Goal: Information Seeking & Learning: Check status

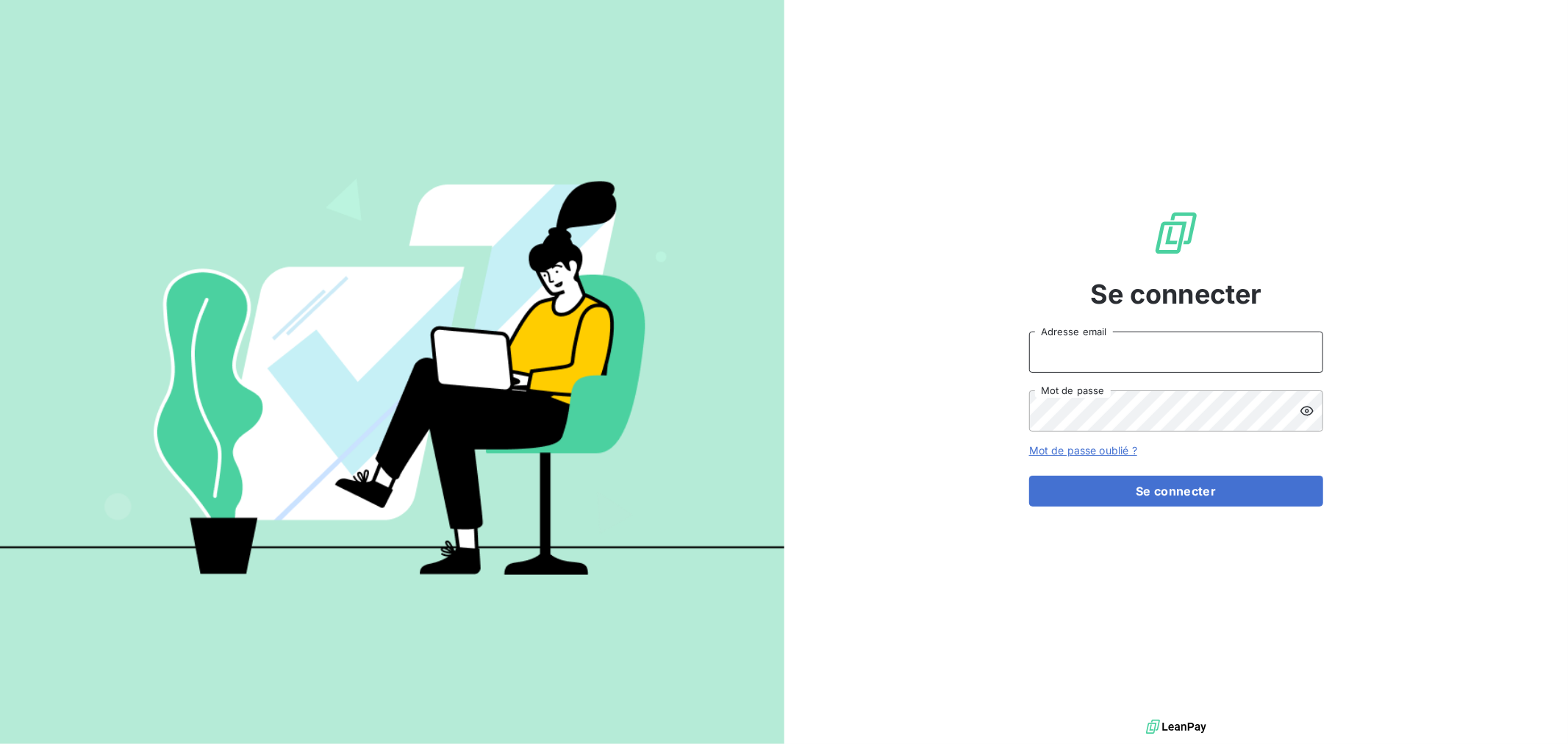
click at [1216, 363] on input "Adresse email" at bounding box center [1176, 352] width 294 height 41
click at [1312, 353] on div at bounding box center [1302, 352] width 41 height 41
click at [1296, 345] on div at bounding box center [1302, 352] width 41 height 41
type input "[EMAIL_ADDRESS][DOMAIN_NAME]"
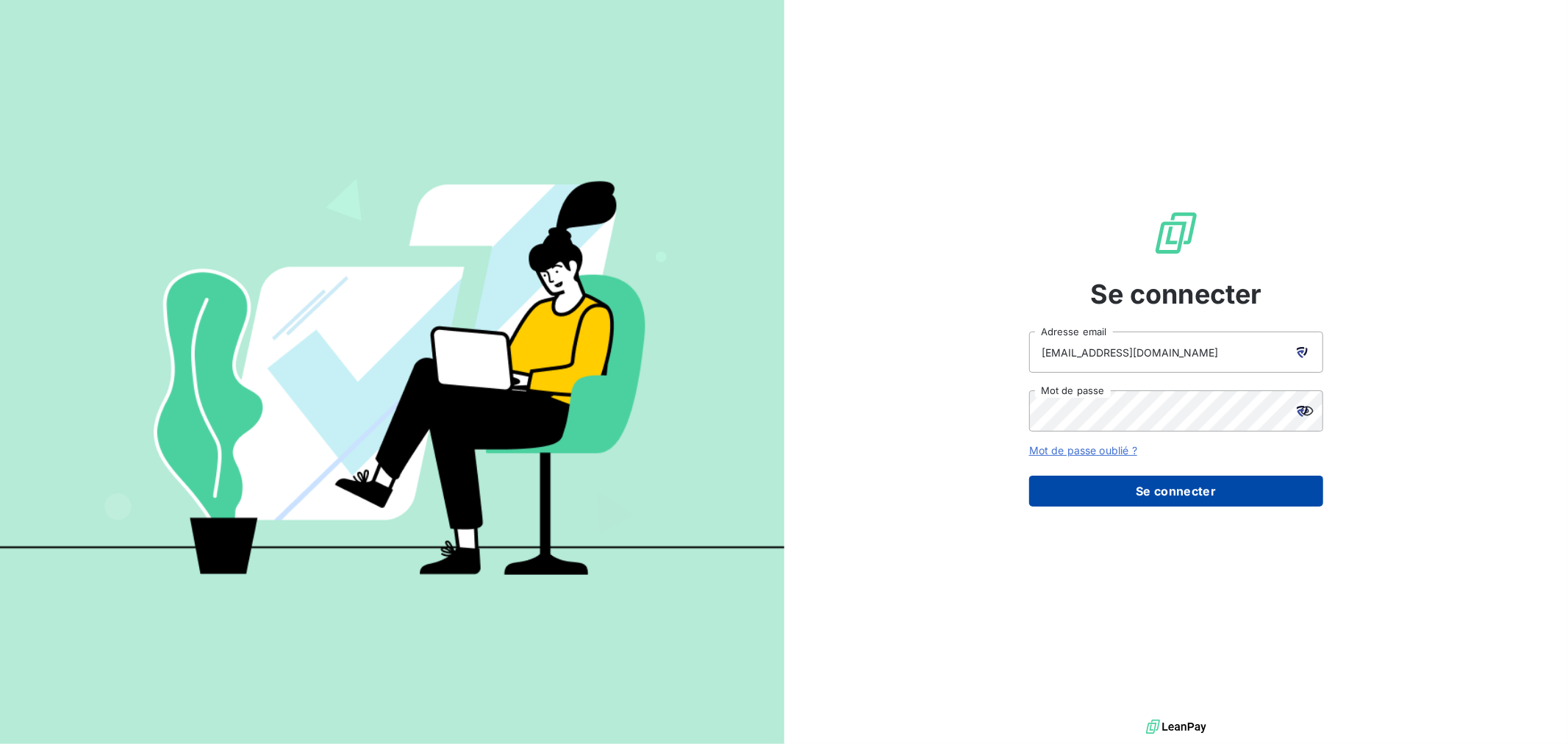
click at [1173, 496] on button "Se connecter" at bounding box center [1176, 491] width 294 height 31
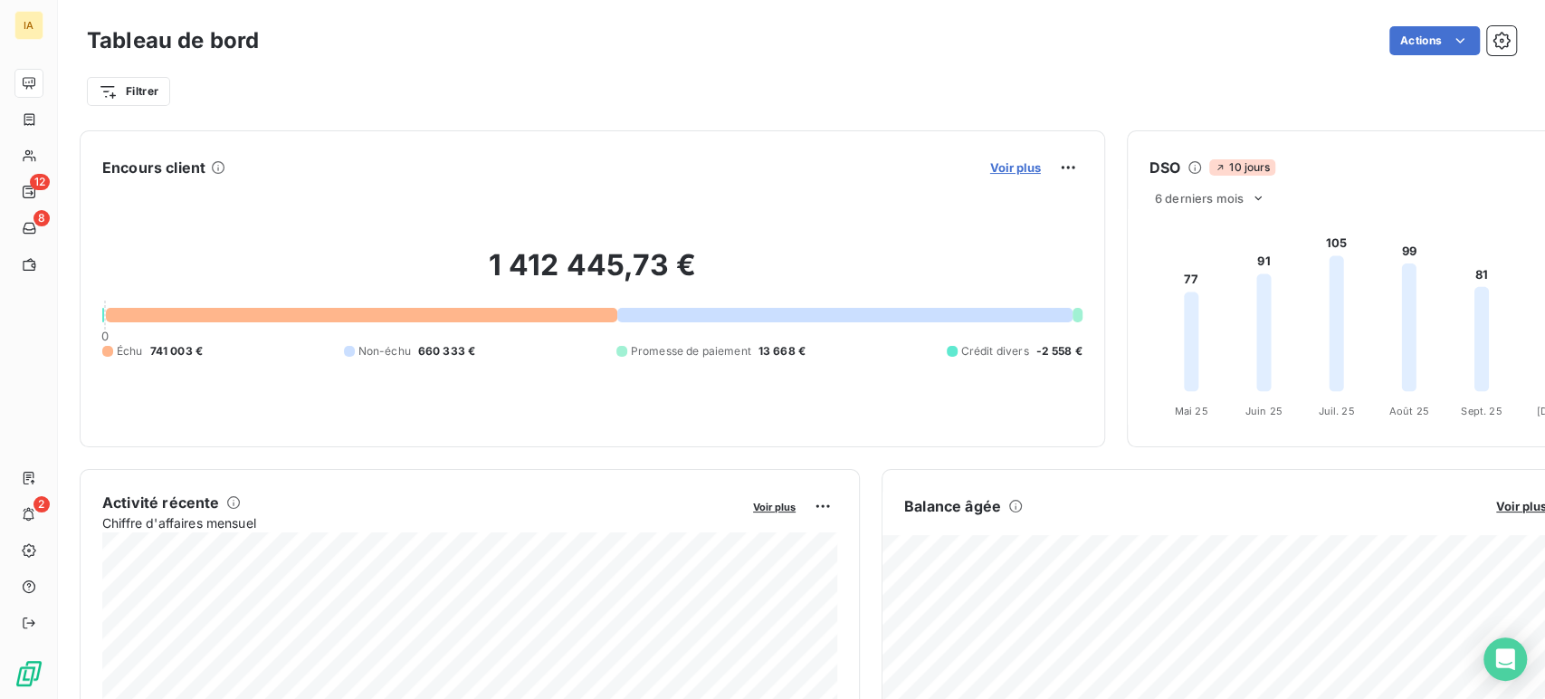
click at [1023, 171] on span "Voir plus" at bounding box center [1015, 167] width 51 height 14
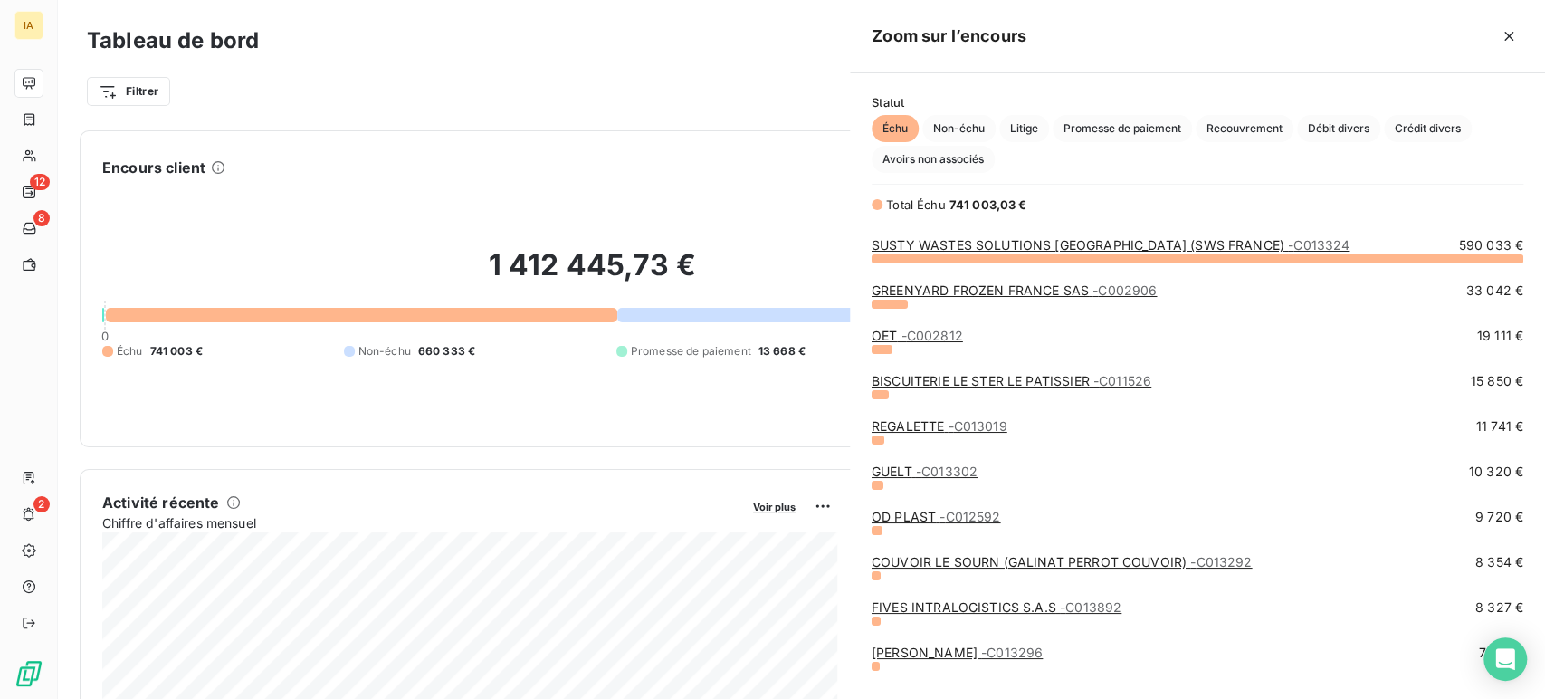
scroll to position [425, 680]
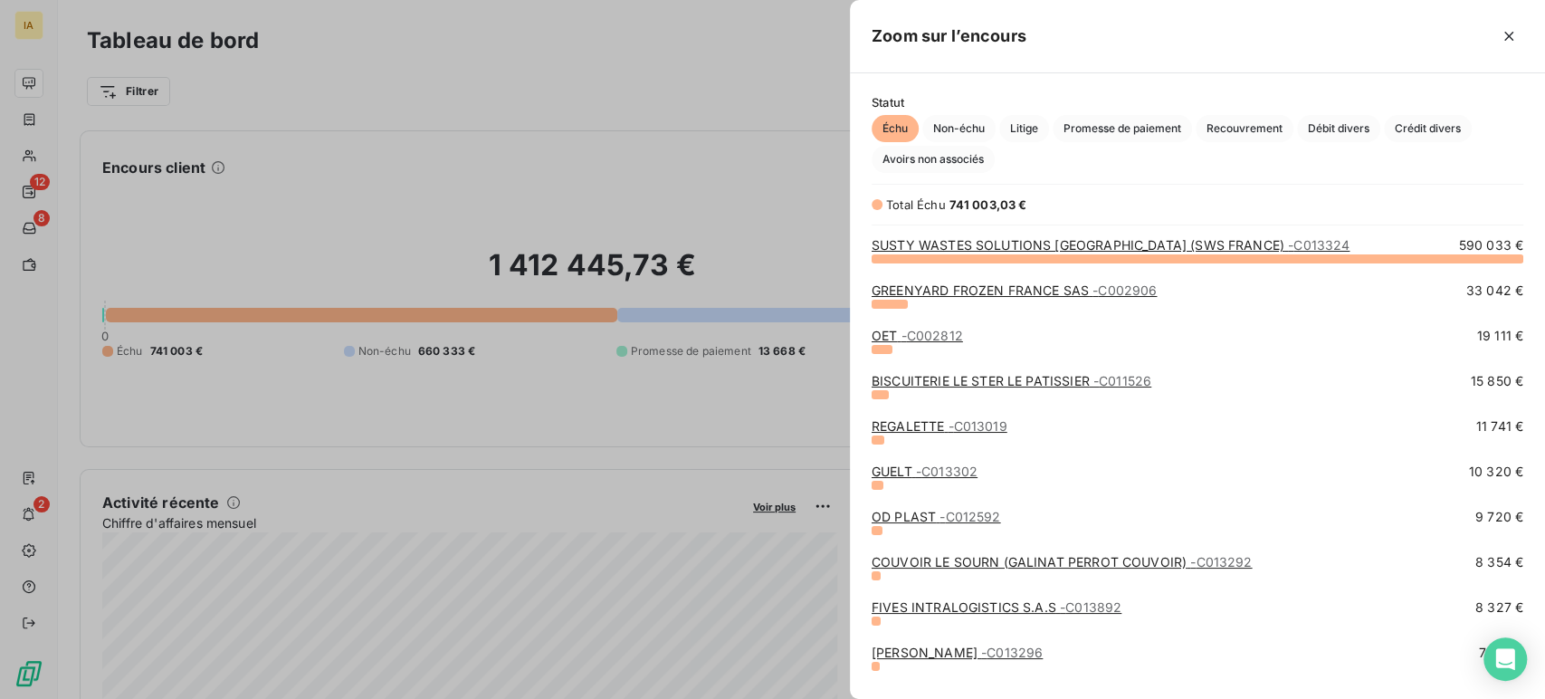
click at [1011, 250] on link "SUSTY WASTES SOLUTIONS [GEOGRAPHIC_DATA] (SWS FRANCE) - C013324" at bounding box center [1111, 244] width 478 height 15
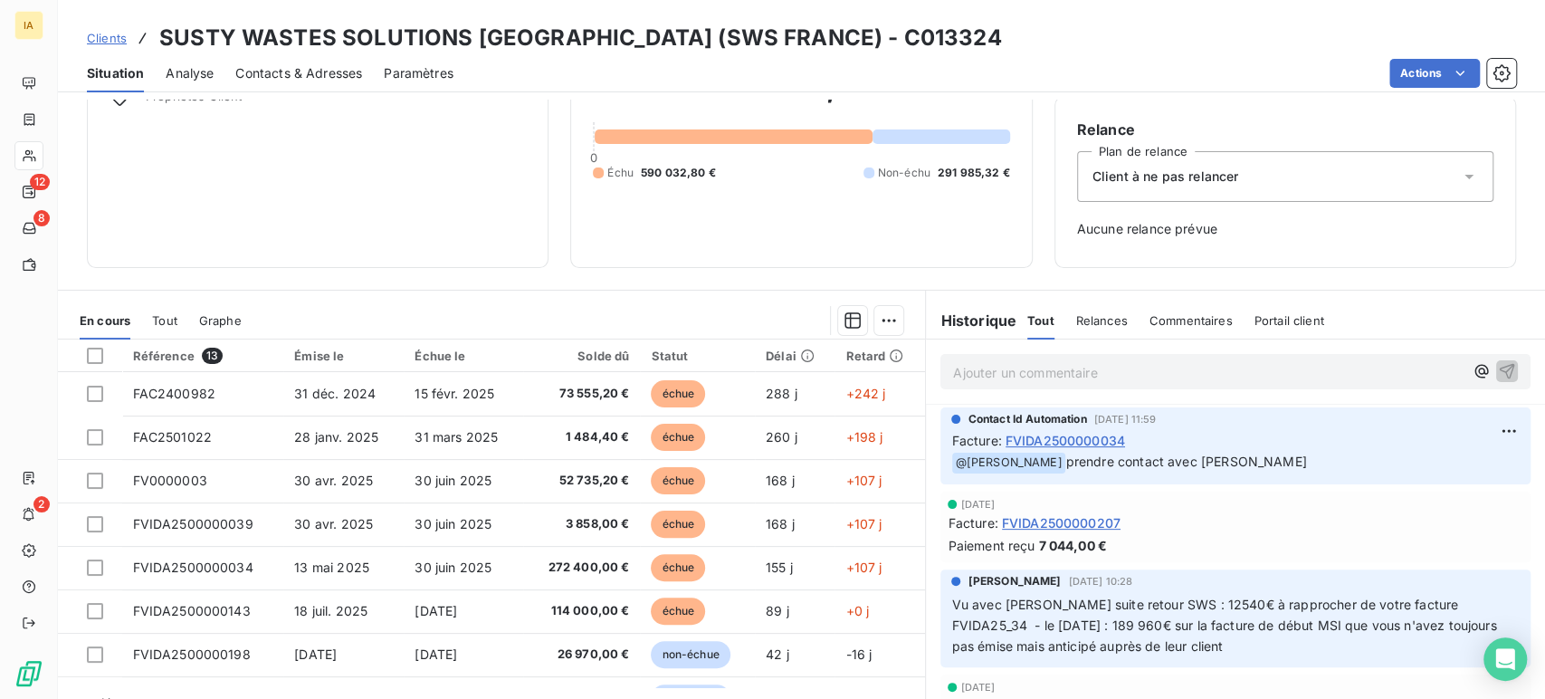
scroll to position [158, 0]
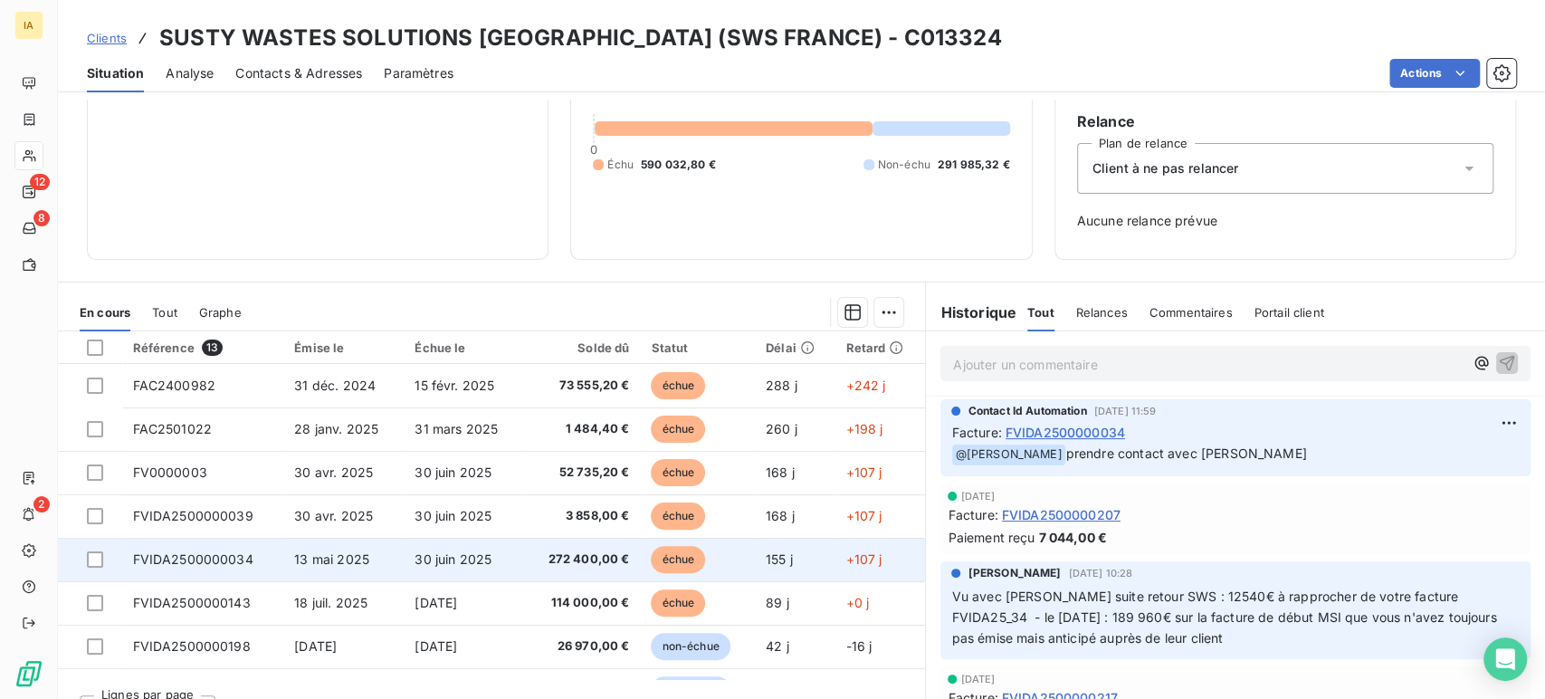
click at [287, 560] on td "13 mai 2025" at bounding box center [343, 559] width 120 height 43
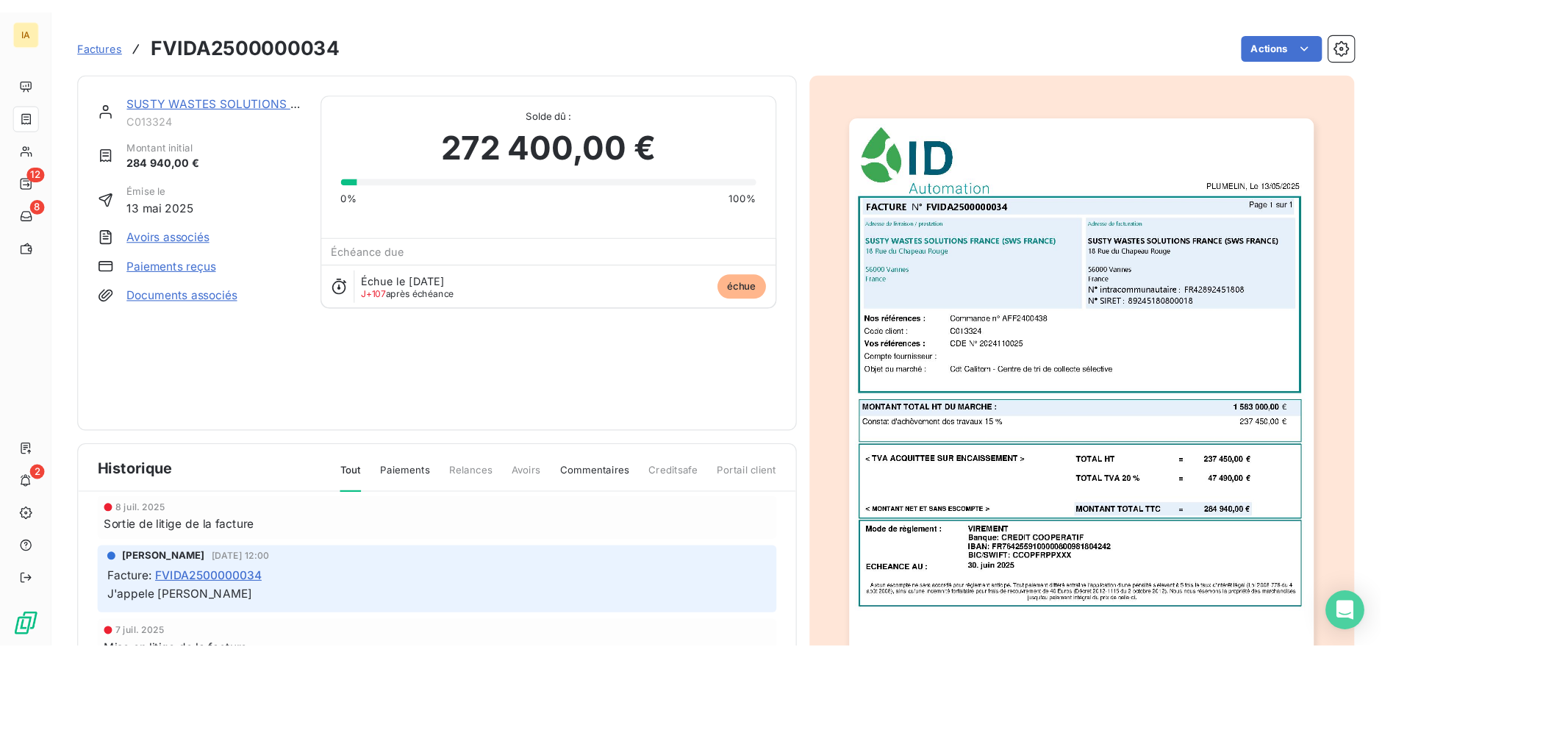
scroll to position [253, 0]
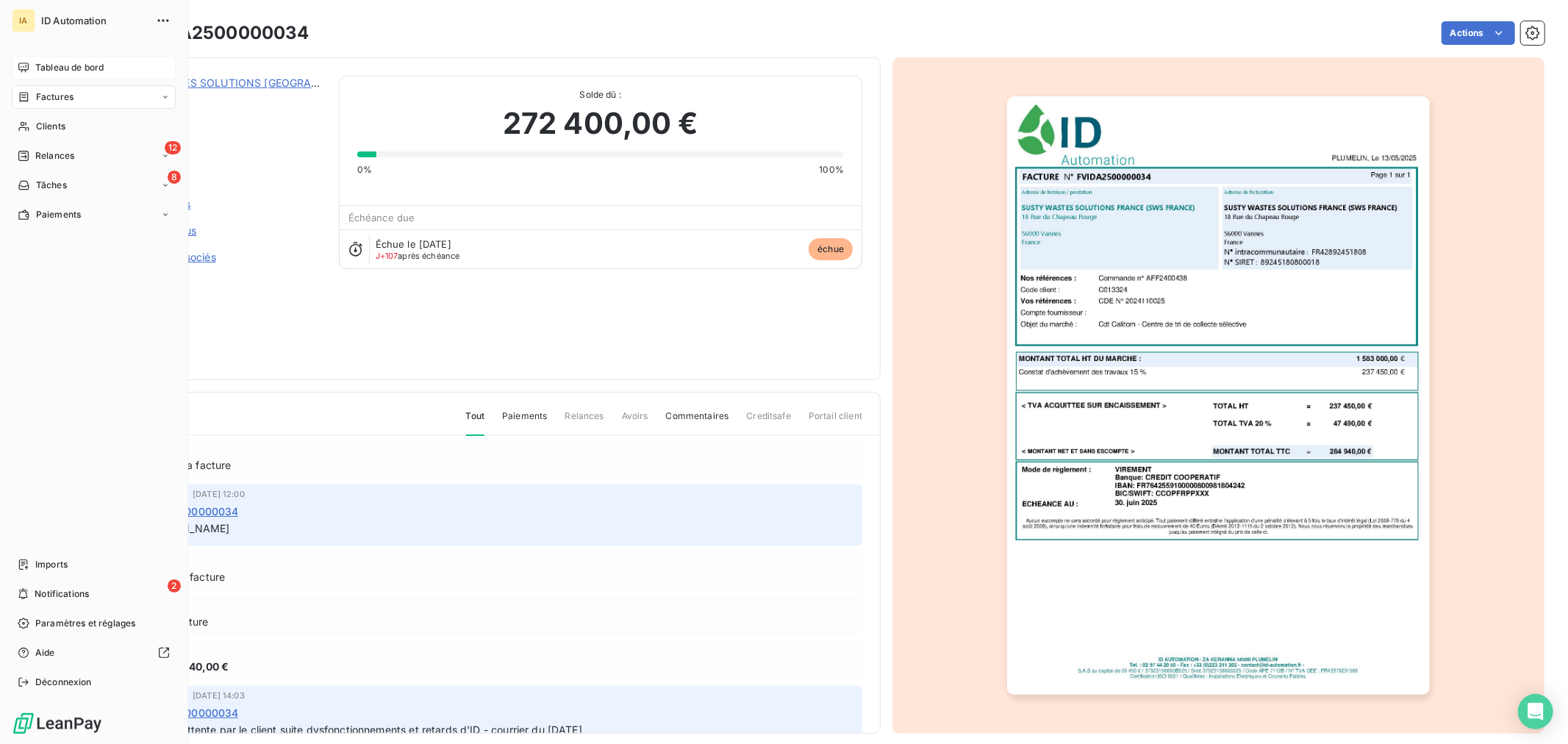
click at [51, 64] on span "Tableau de bord" at bounding box center [69, 67] width 68 height 13
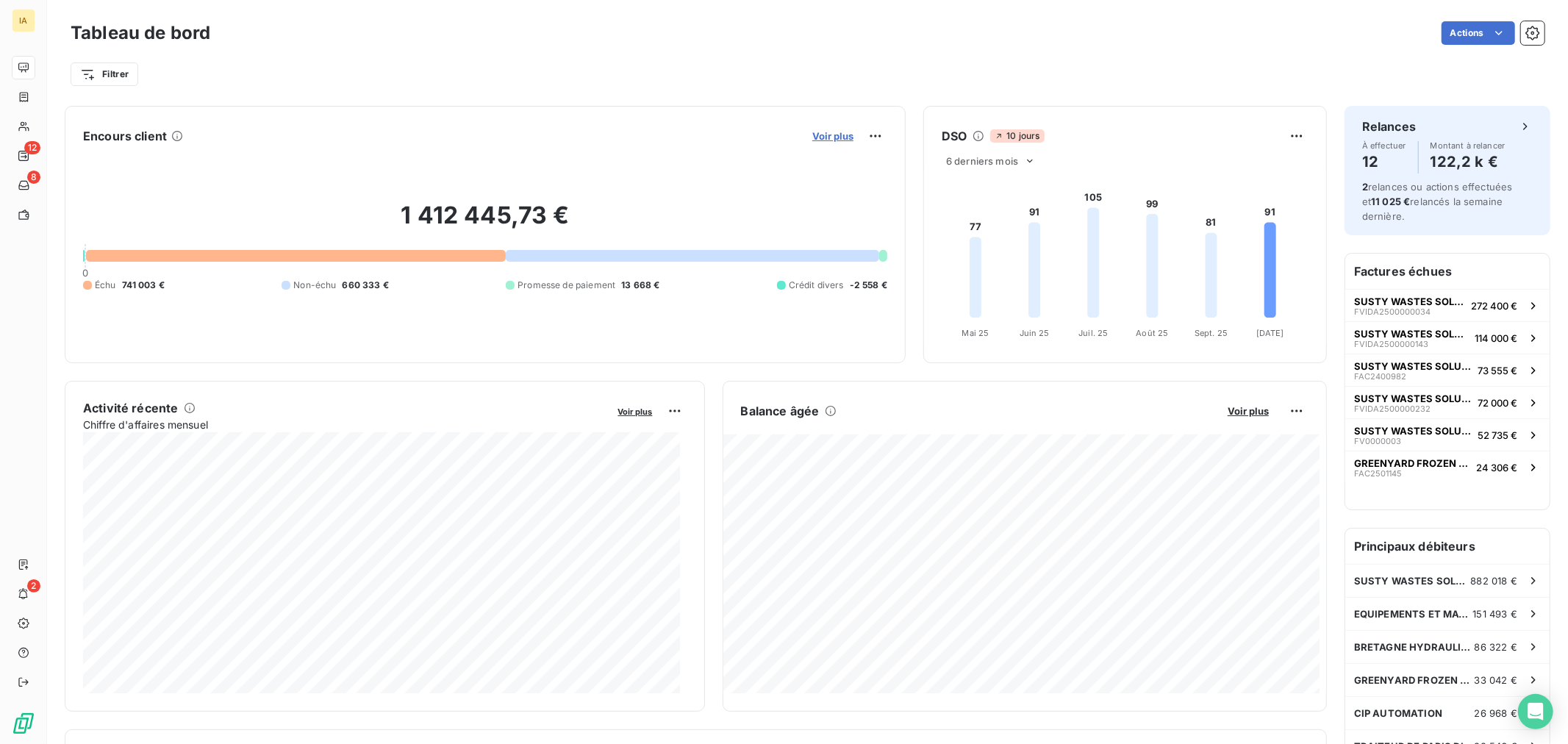
click at [818, 134] on span "Voir plus" at bounding box center [833, 136] width 41 height 11
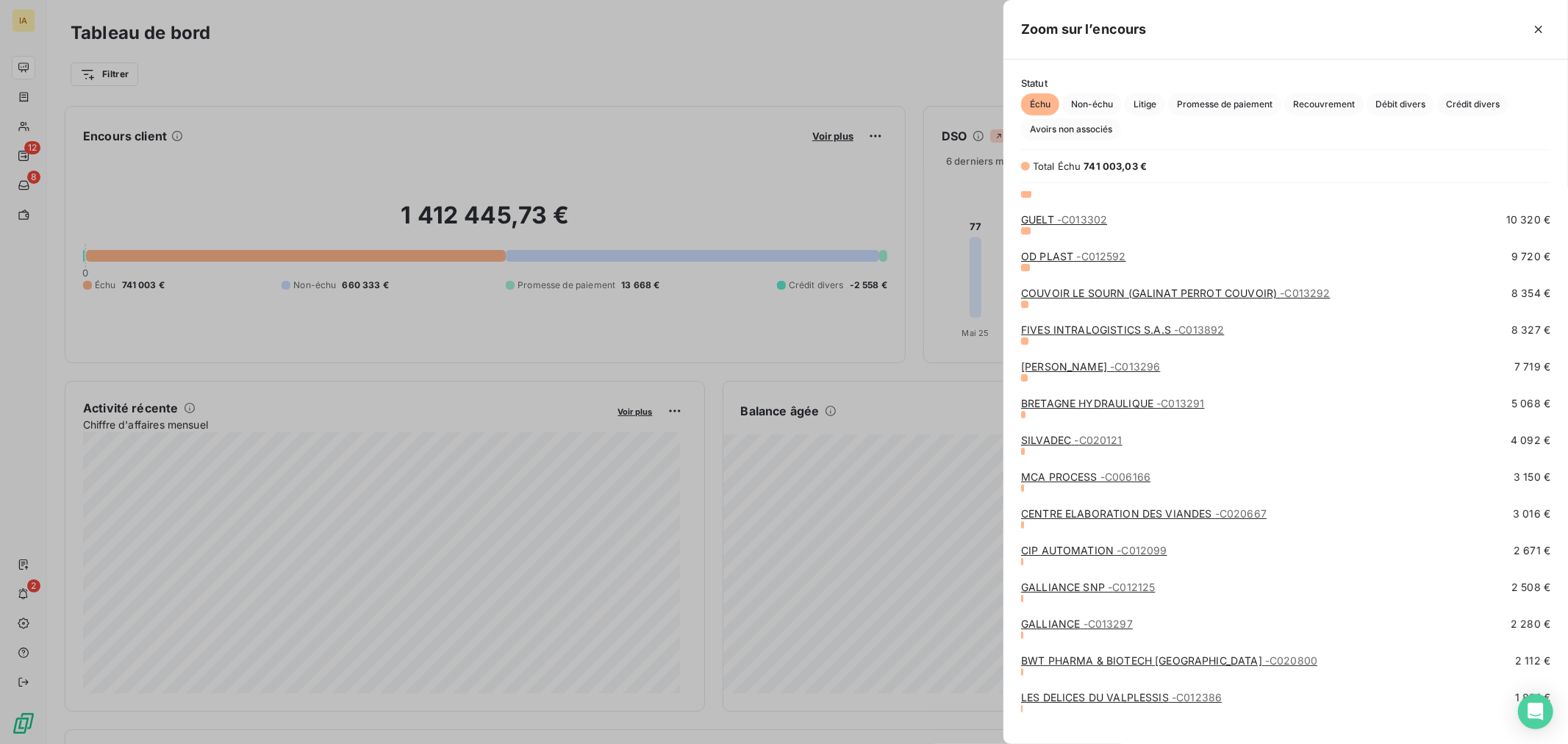
scroll to position [182, 0]
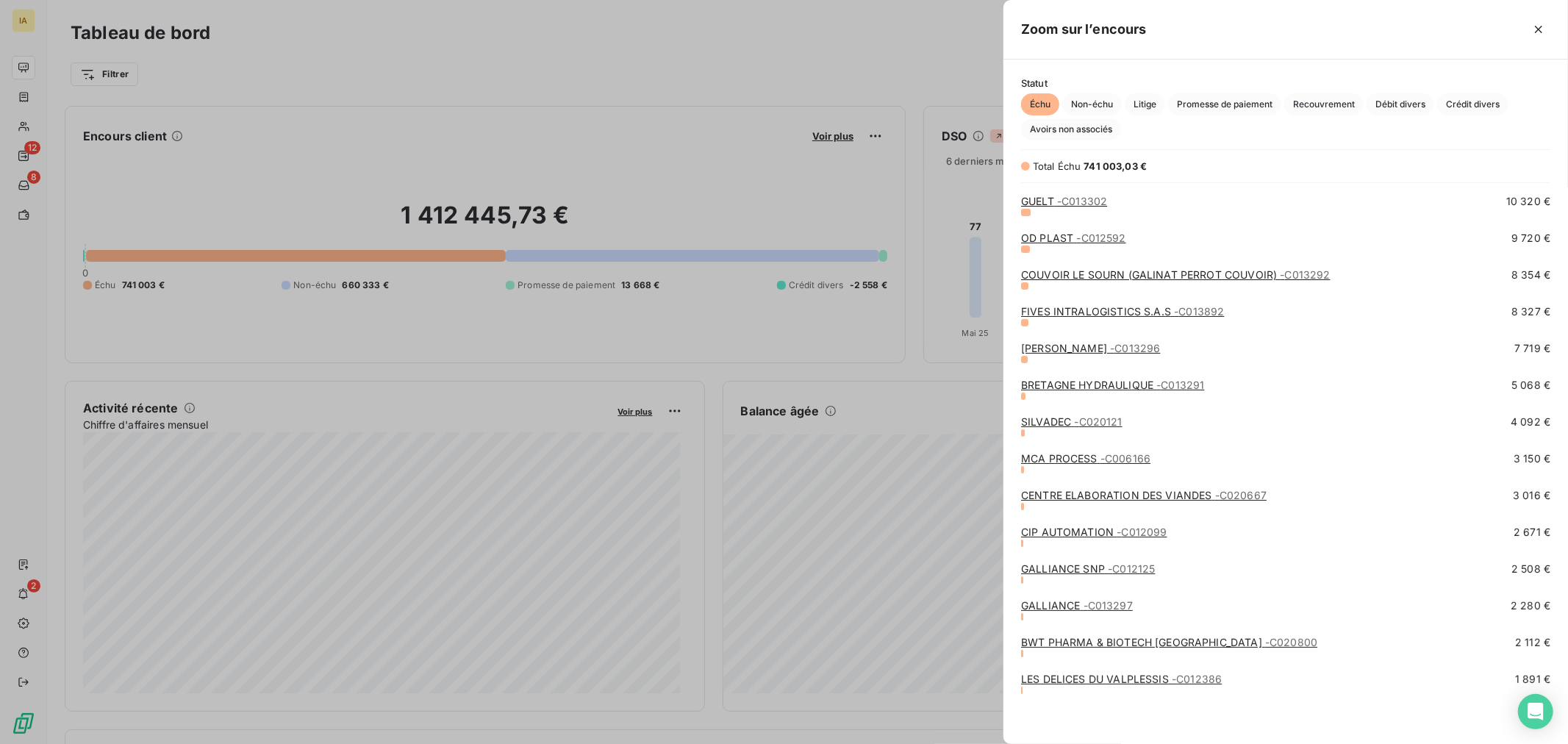
drag, startPoint x: 1107, startPoint y: 630, endPoint x: 1103, endPoint y: 647, distance: 17.5
click at [1107, 633] on div "GALLIANCE - C013297 2 280 €" at bounding box center [1286, 616] width 530 height 37
click at [1103, 647] on div "BWT PHARMA & BIOTECH [GEOGRAPHIC_DATA] - C020800" at bounding box center [1169, 642] width 297 height 15
click at [1101, 645] on link "BWT PHARMA & BIOTECH [GEOGRAPHIC_DATA] - C020800" at bounding box center [1169, 642] width 297 height 12
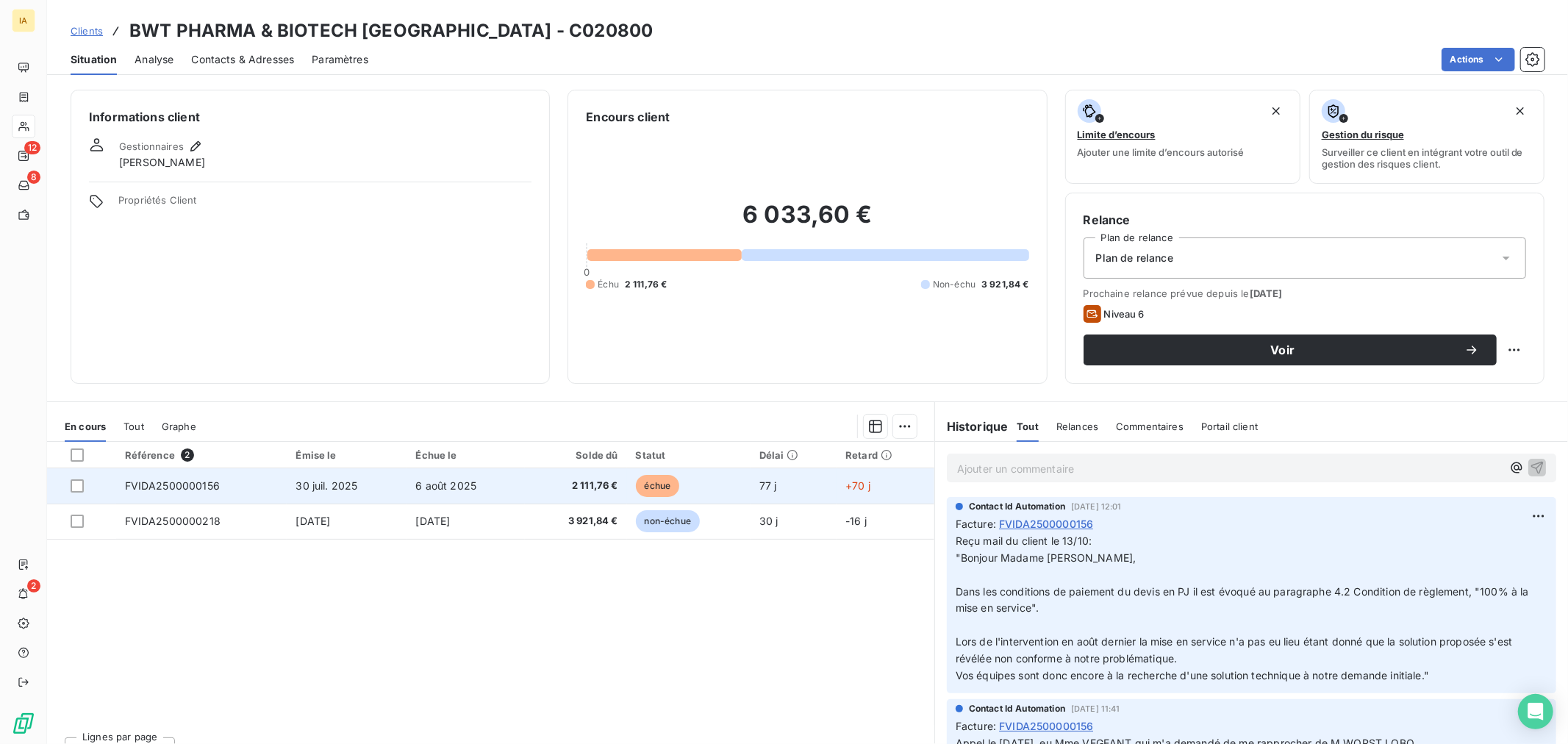
click at [193, 487] on span "FVIDA2500000156" at bounding box center [172, 485] width 95 height 12
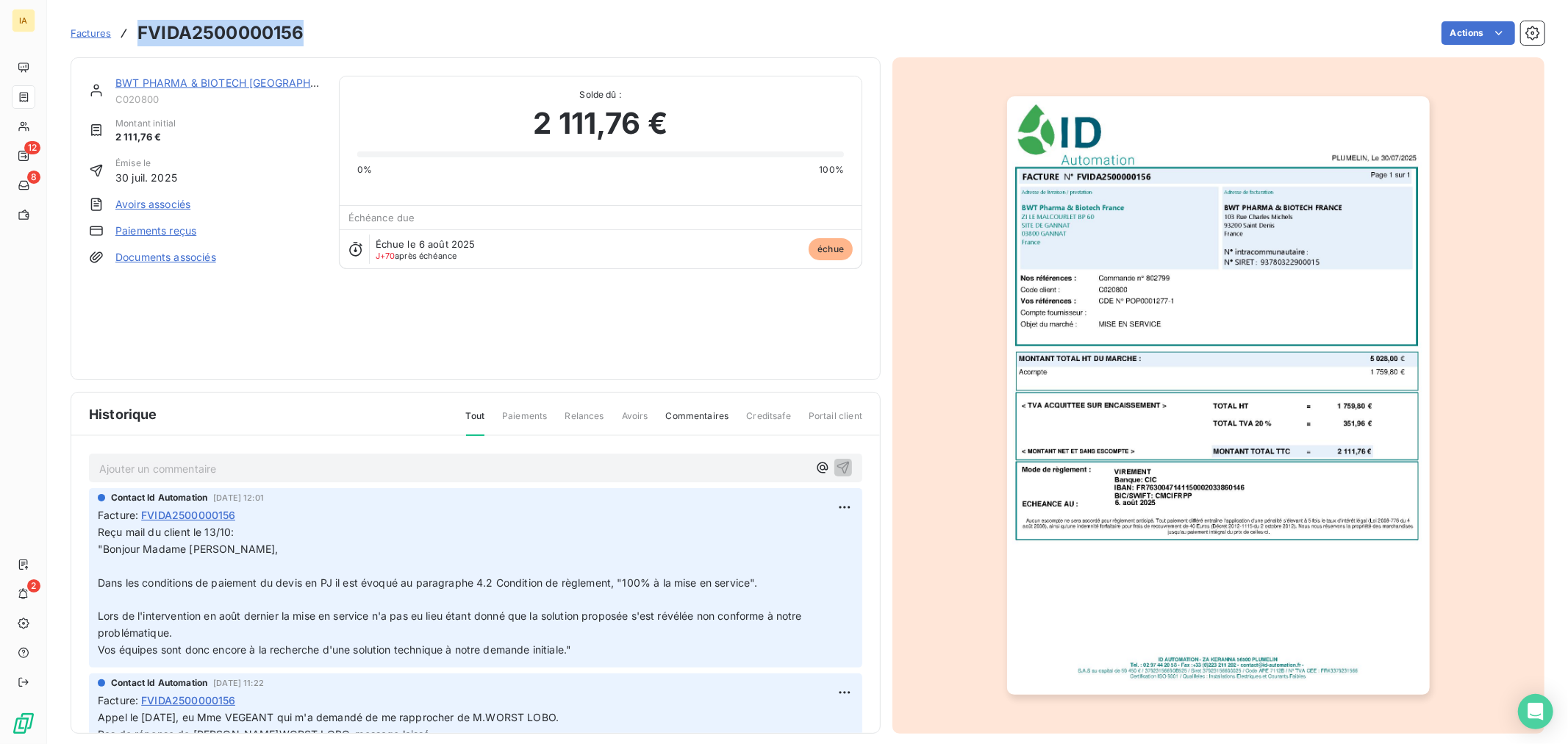
drag, startPoint x: 310, startPoint y: 30, endPoint x: 140, endPoint y: 37, distance: 170.1
click at [140, 37] on div "Factures FVIDA2500000156 Actions" at bounding box center [808, 33] width 1475 height 31
copy h3 "FVIDA2500000156"
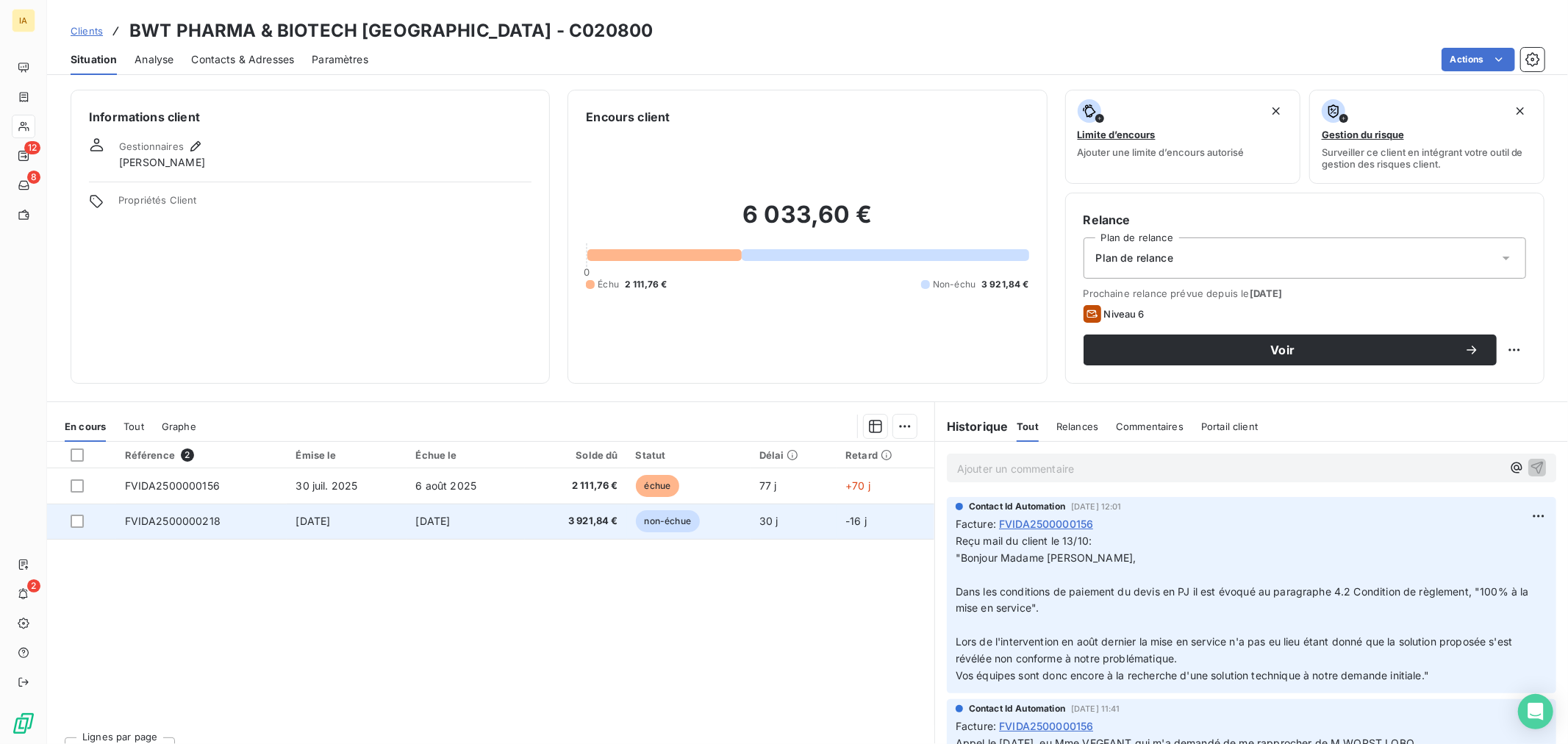
click at [203, 525] on span "FVIDA2500000218" at bounding box center [173, 521] width 96 height 12
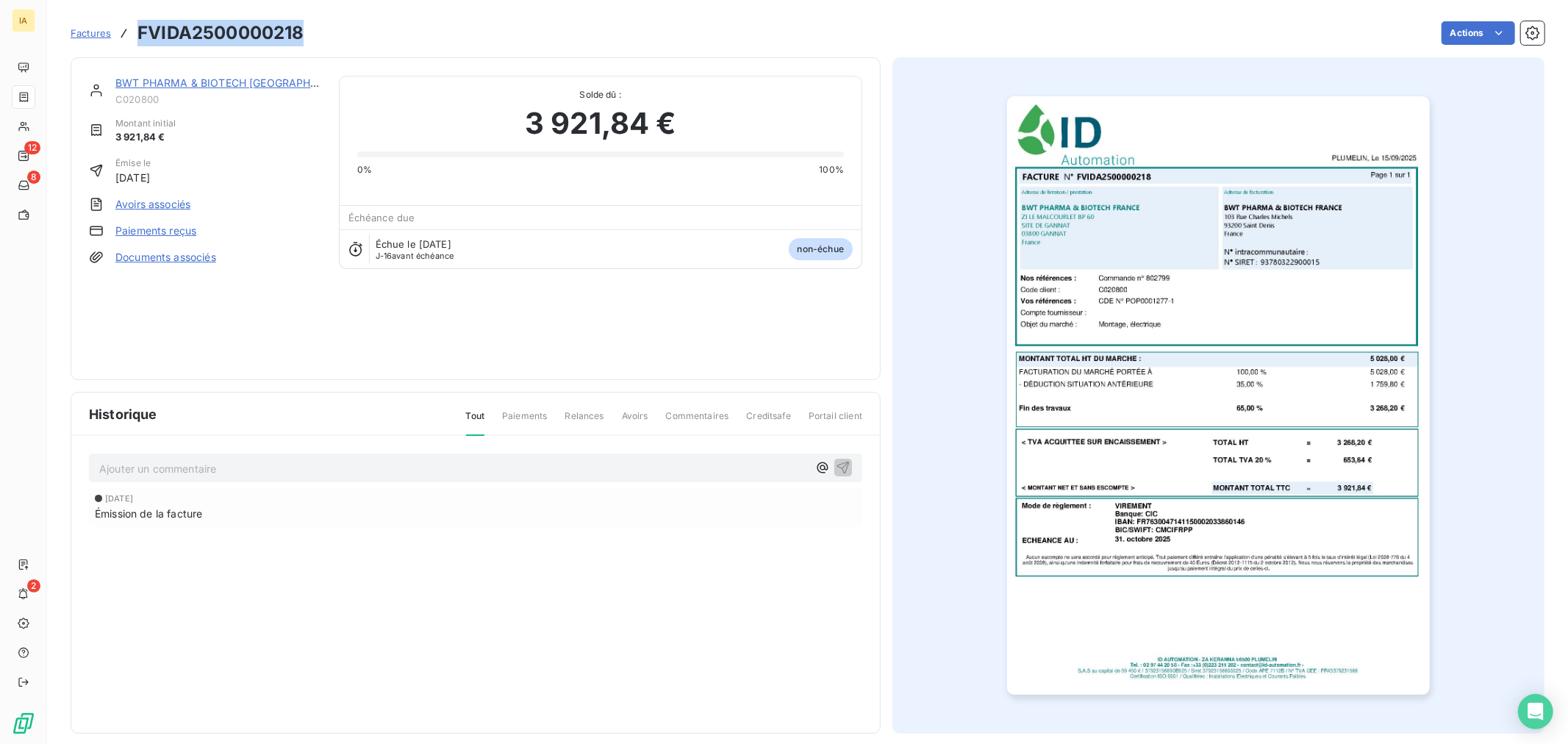
drag, startPoint x: 302, startPoint y: 34, endPoint x: 141, endPoint y: 41, distance: 161.2
click at [141, 41] on h3 "FVIDA2500000218" at bounding box center [220, 32] width 167 height 27
copy h3 "FVIDA2500000218"
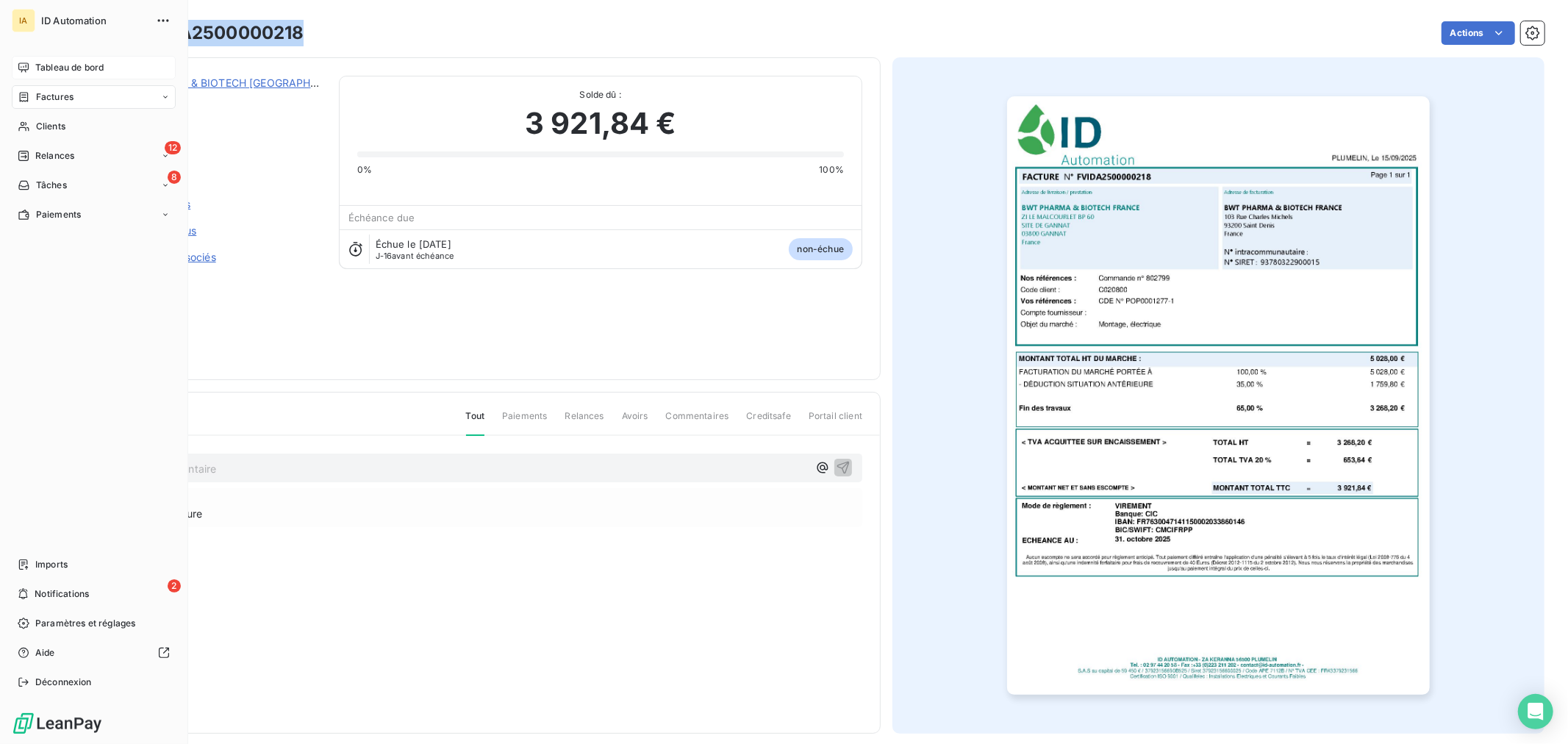
click at [31, 63] on div "Tableau de bord" at bounding box center [93, 67] width 164 height 24
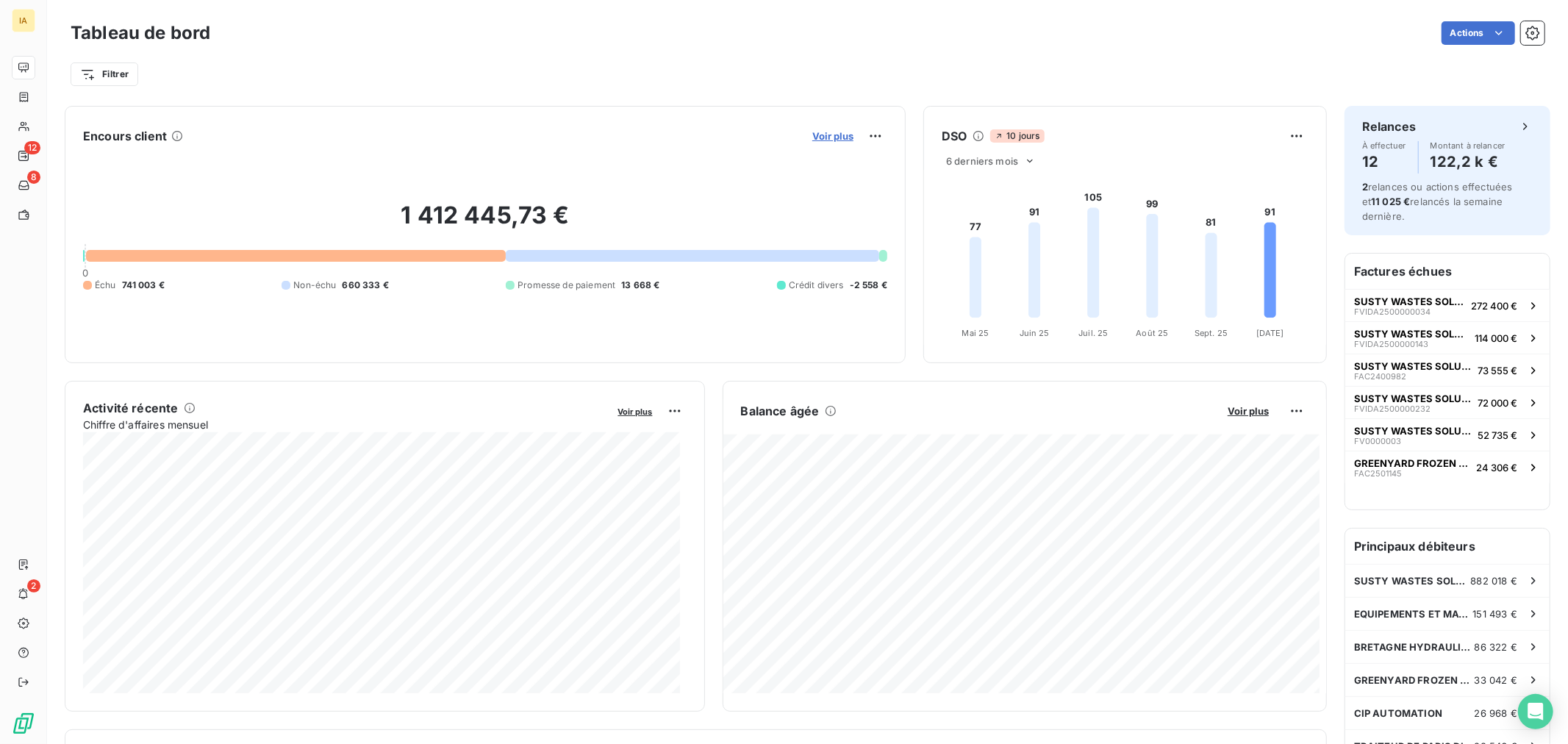
click at [805, 126] on div "Encours client Voir plus 1 412 445,73 € 0 Échu 741 003 € Non-échu 660 333 € Pro…" at bounding box center [485, 234] width 841 height 257
click at [812, 130] on span "Voir plus" at bounding box center [833, 136] width 41 height 11
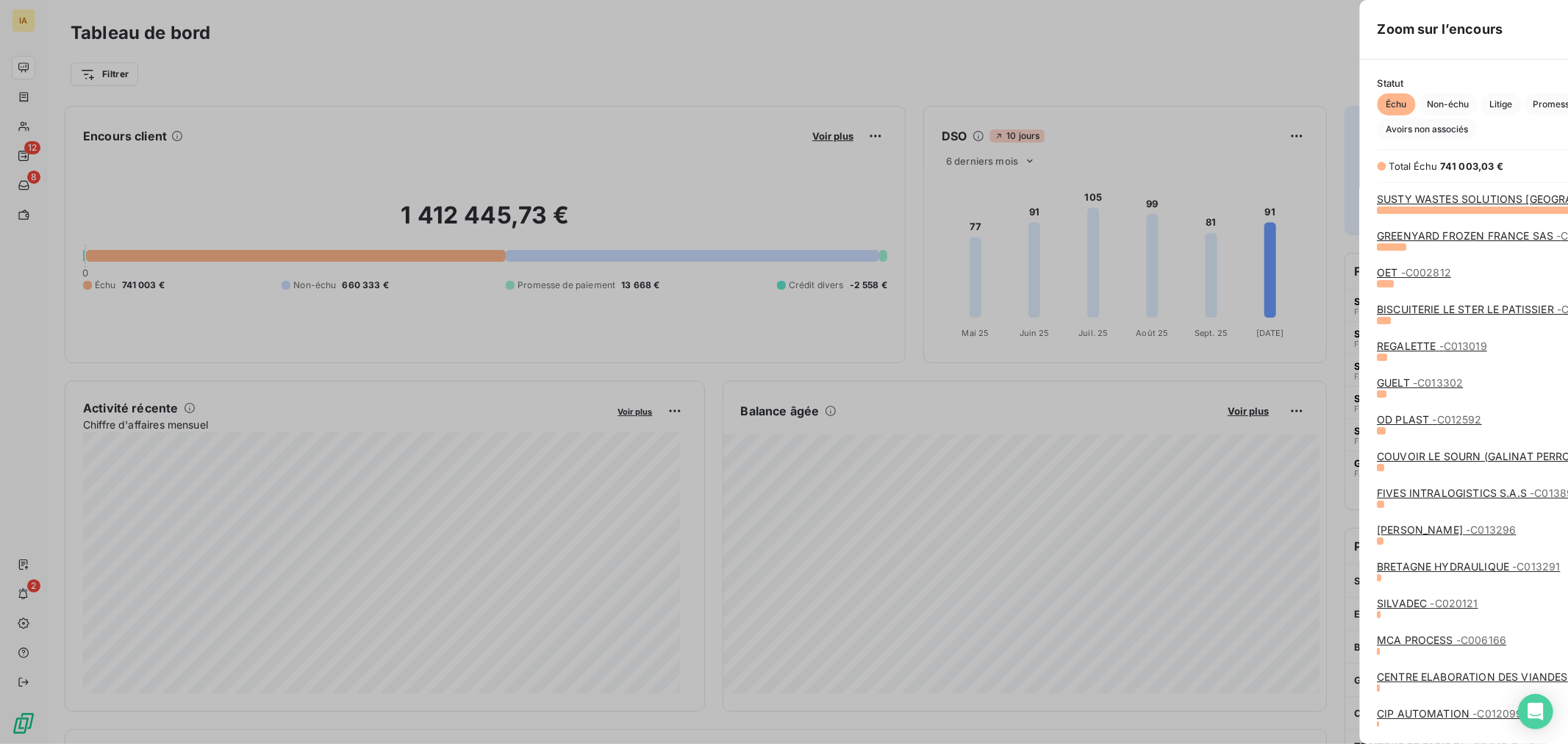
scroll to position [522, 552]
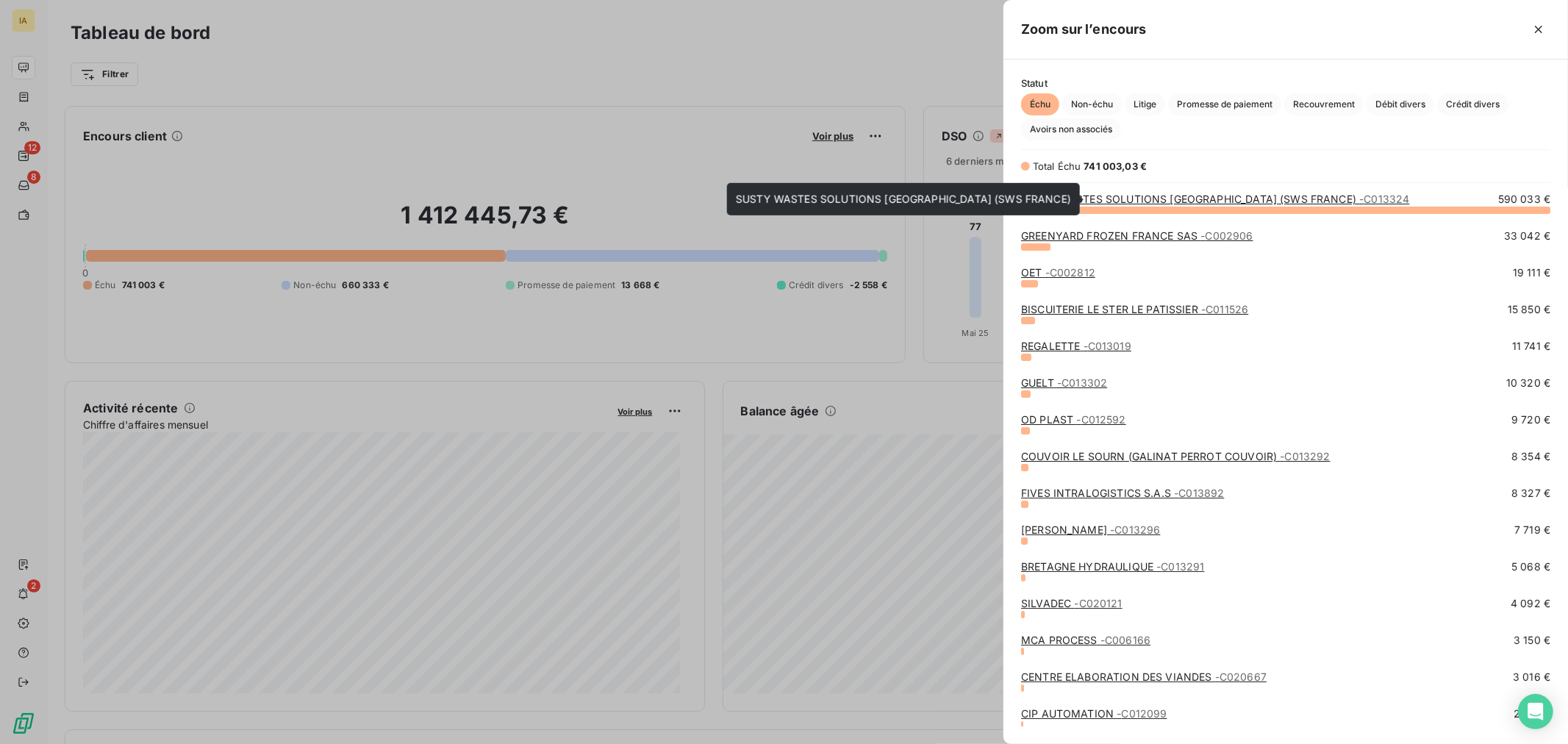
click at [1127, 200] on link "SUSTY WASTES SOLUTIONS [GEOGRAPHIC_DATA] (SWS FRANCE) - C013324" at bounding box center [1215, 198] width 388 height 12
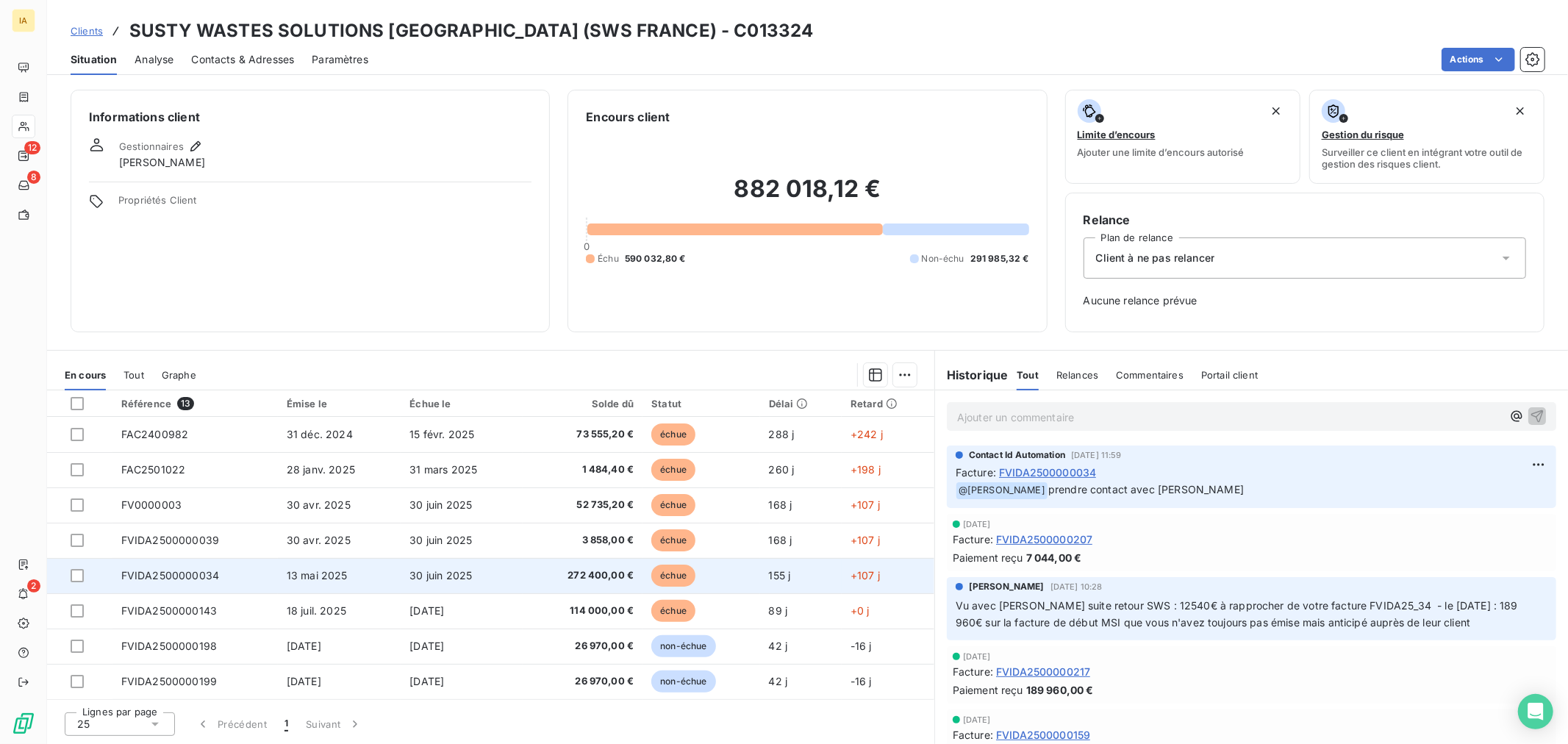
click at [265, 564] on td "FVIDA2500000034" at bounding box center [195, 575] width 166 height 35
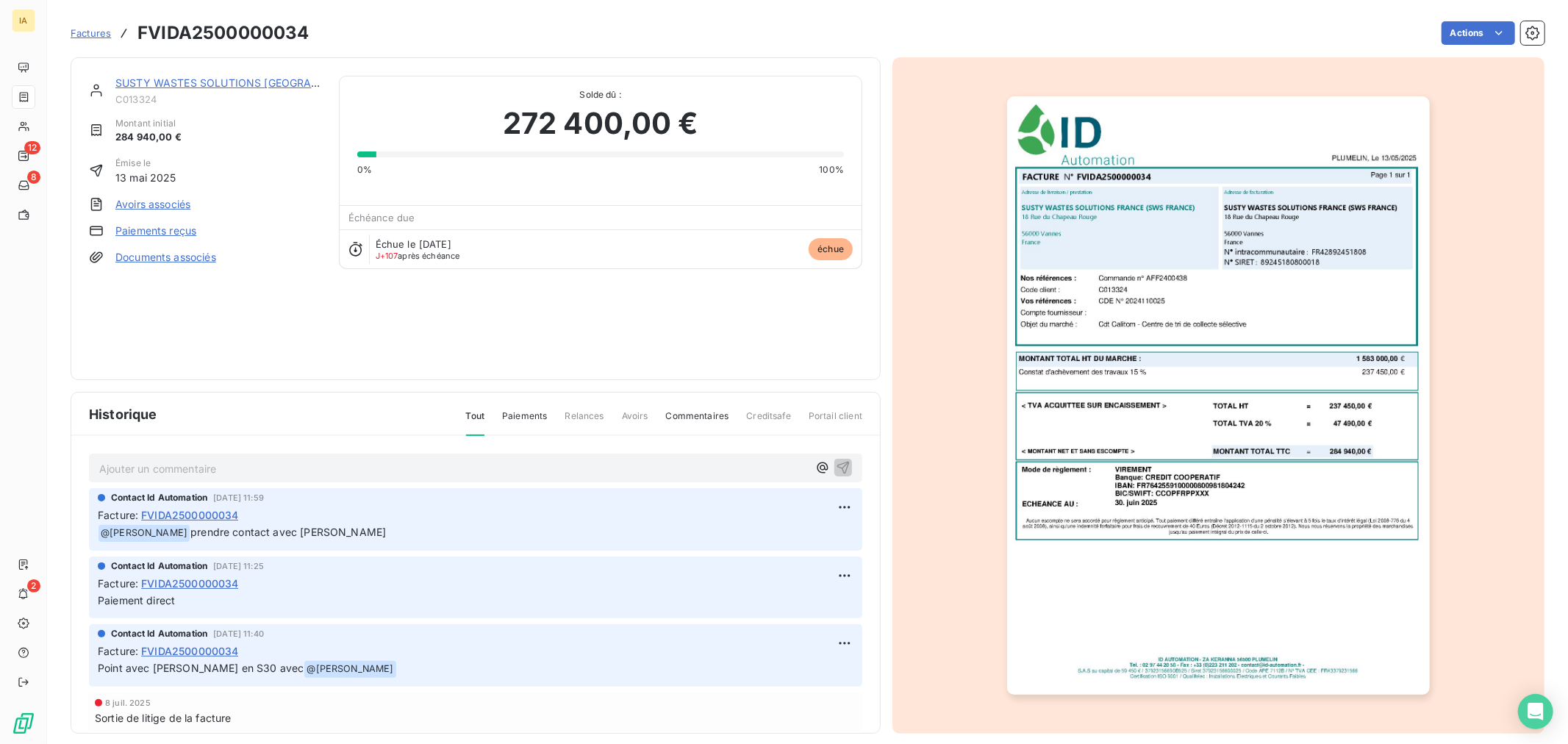
click at [1198, 322] on img "button" at bounding box center [1219, 396] width 422 height 599
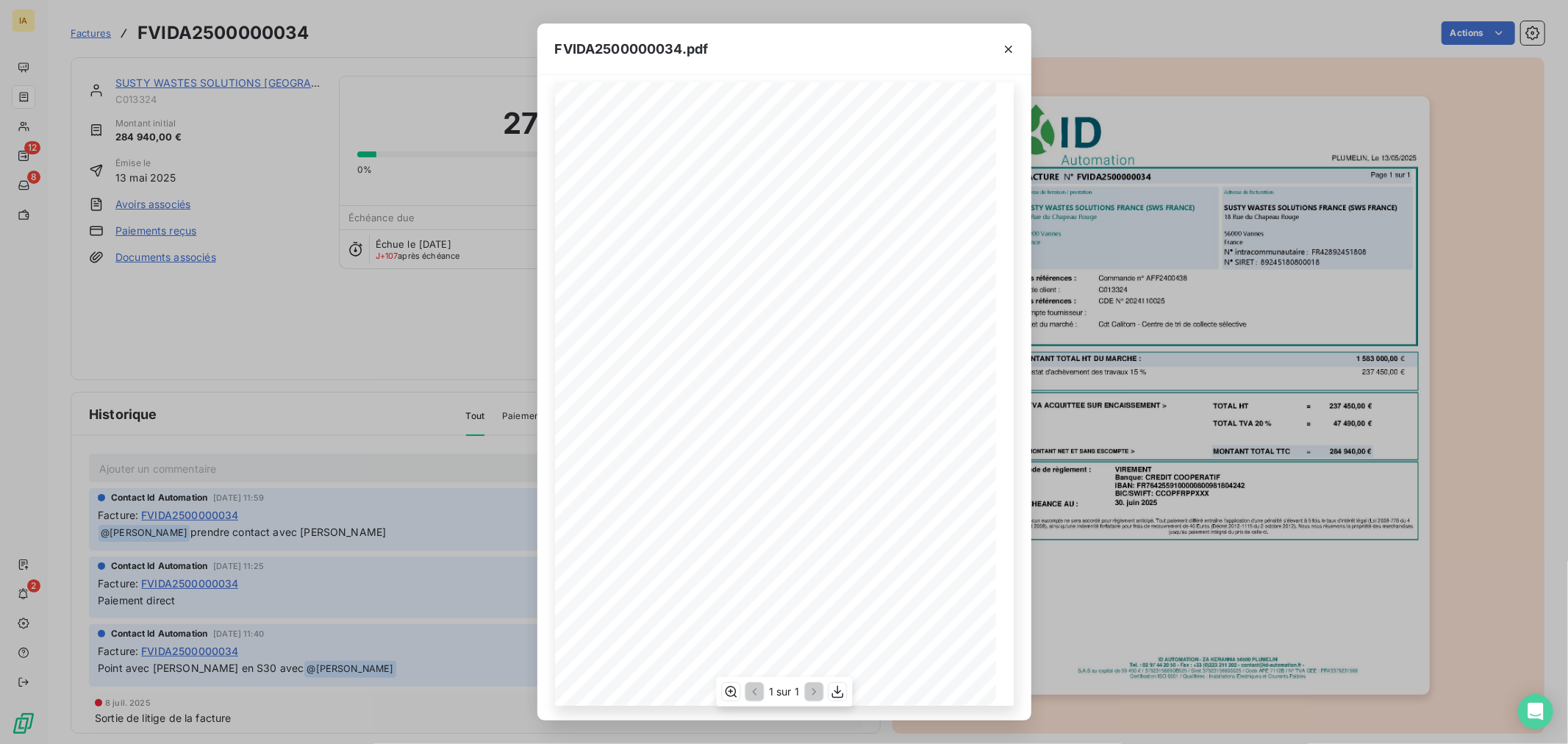
scroll to position [12, 0]
click at [363, 203] on div "FVIDA2500000034.pdf Mode de règlement : ECHEANCE AU : VIREMENT Banque: CREDIT C…" at bounding box center [784, 372] width 1568 height 744
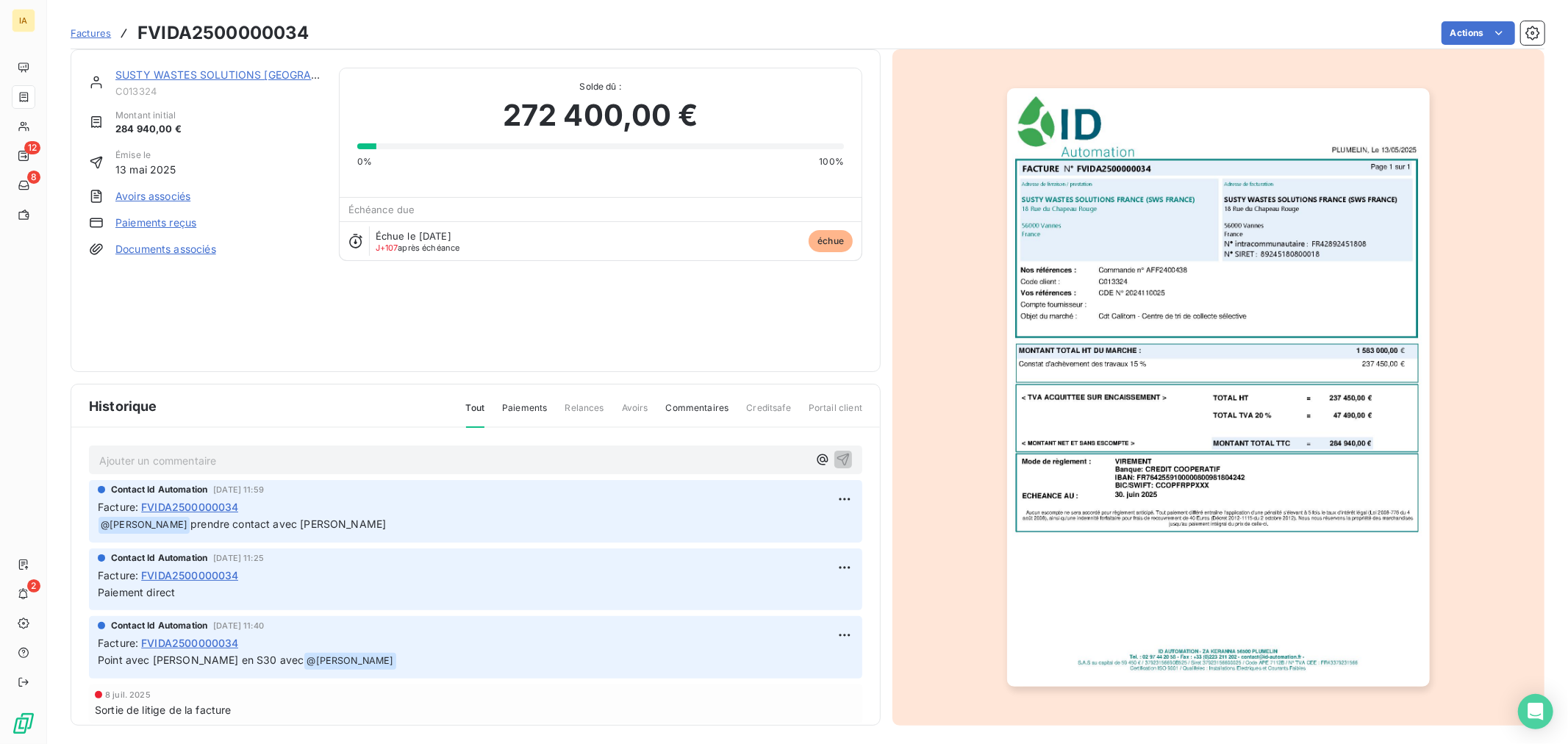
scroll to position [13, 0]
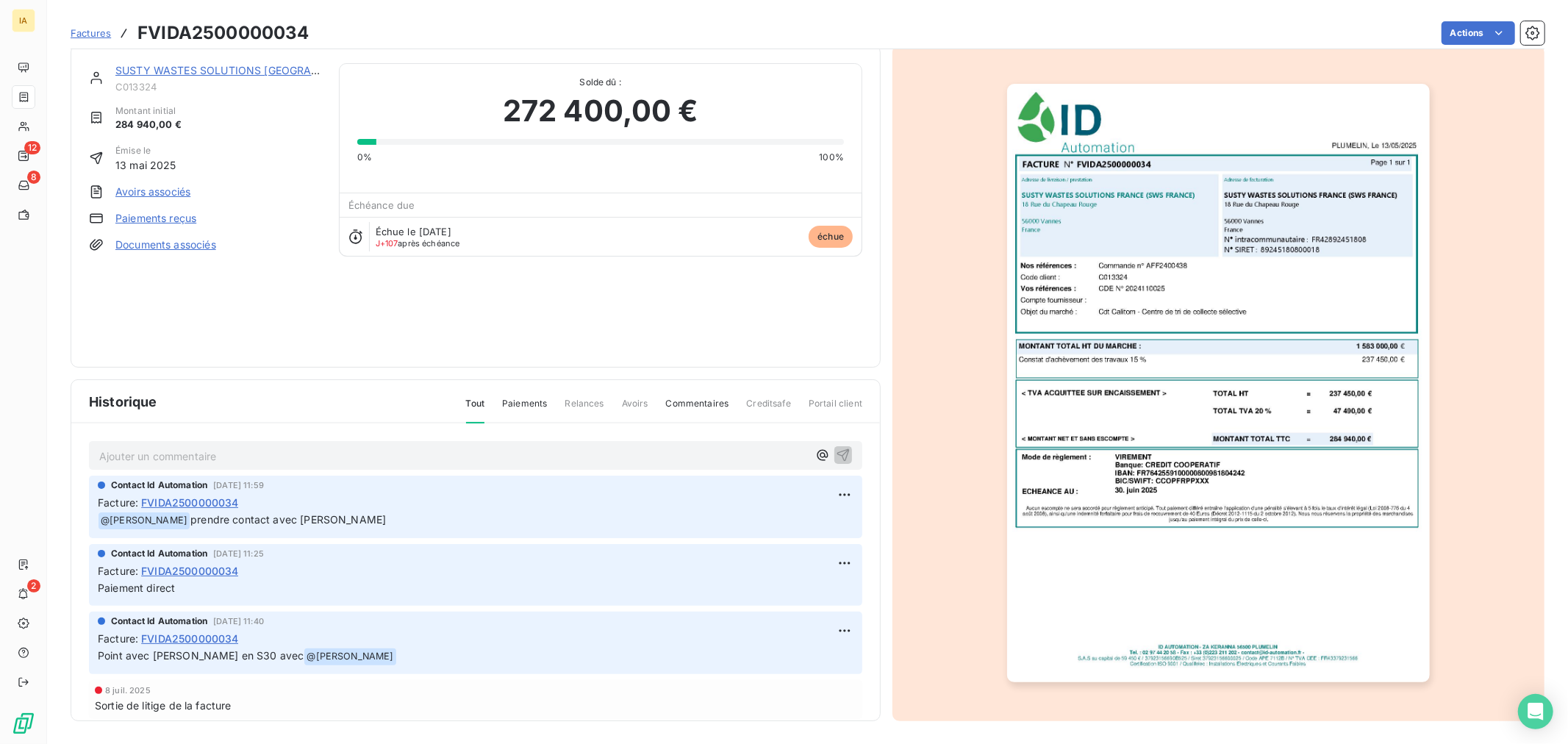
click at [518, 407] on span "Paiements" at bounding box center [524, 409] width 45 height 25
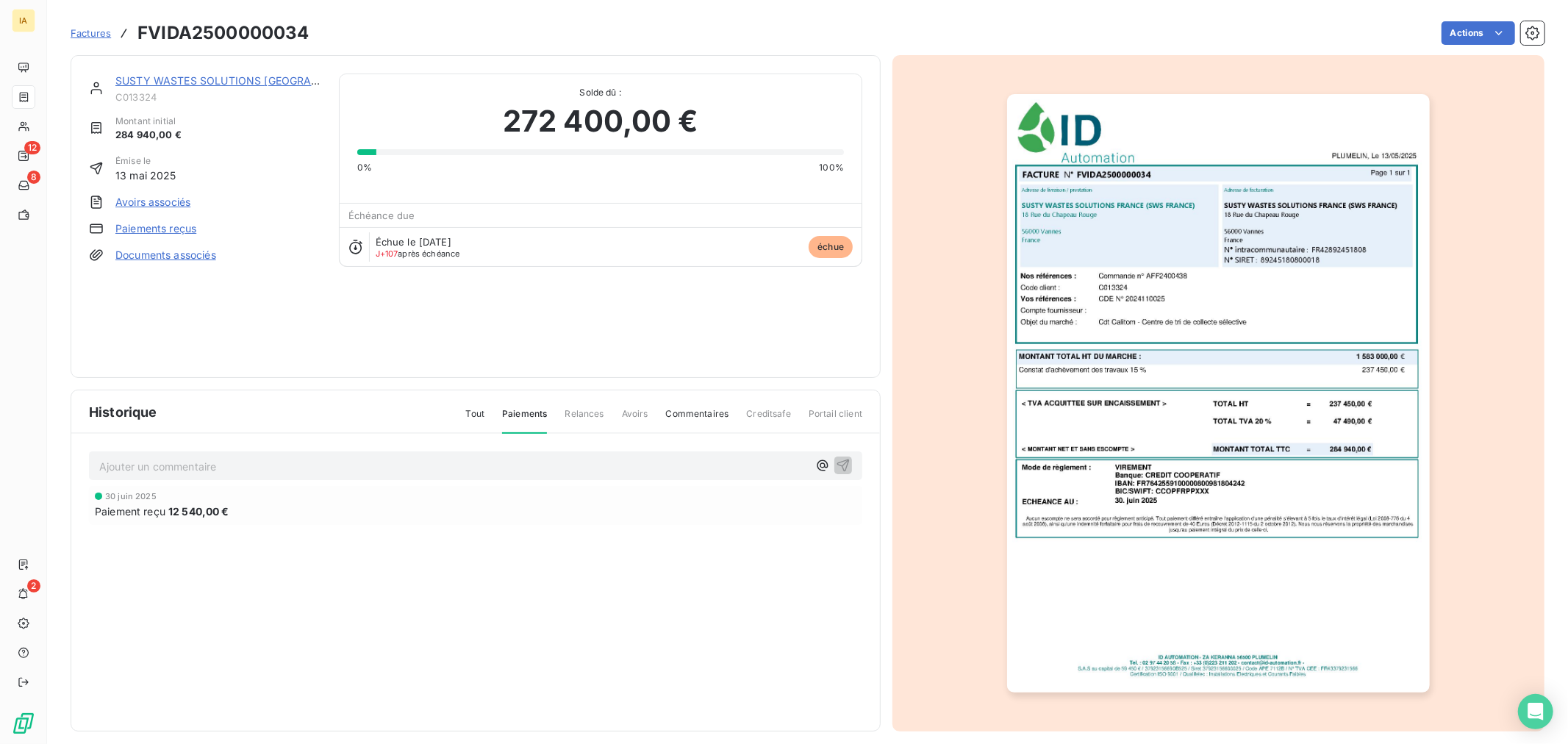
scroll to position [0, 0]
